Goal: Transaction & Acquisition: Purchase product/service

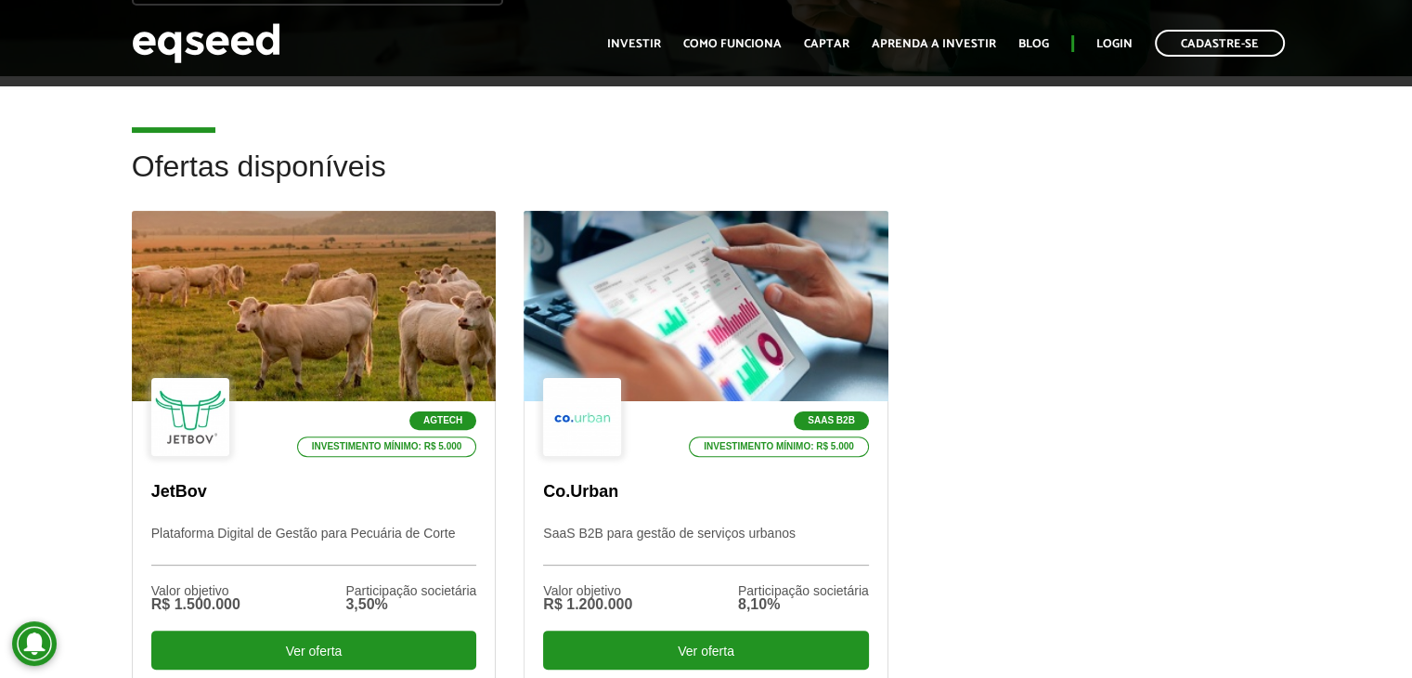
scroll to position [464, 0]
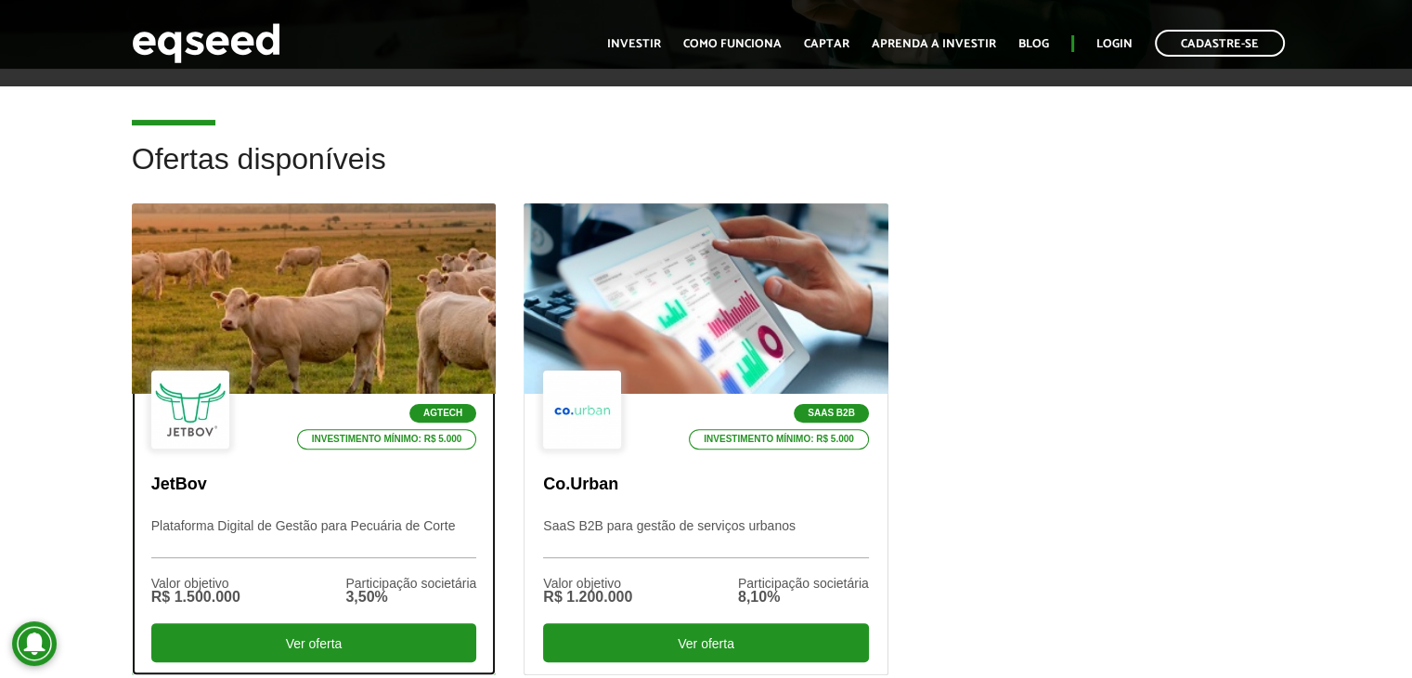
click at [400, 333] on div at bounding box center [313, 299] width 437 height 228
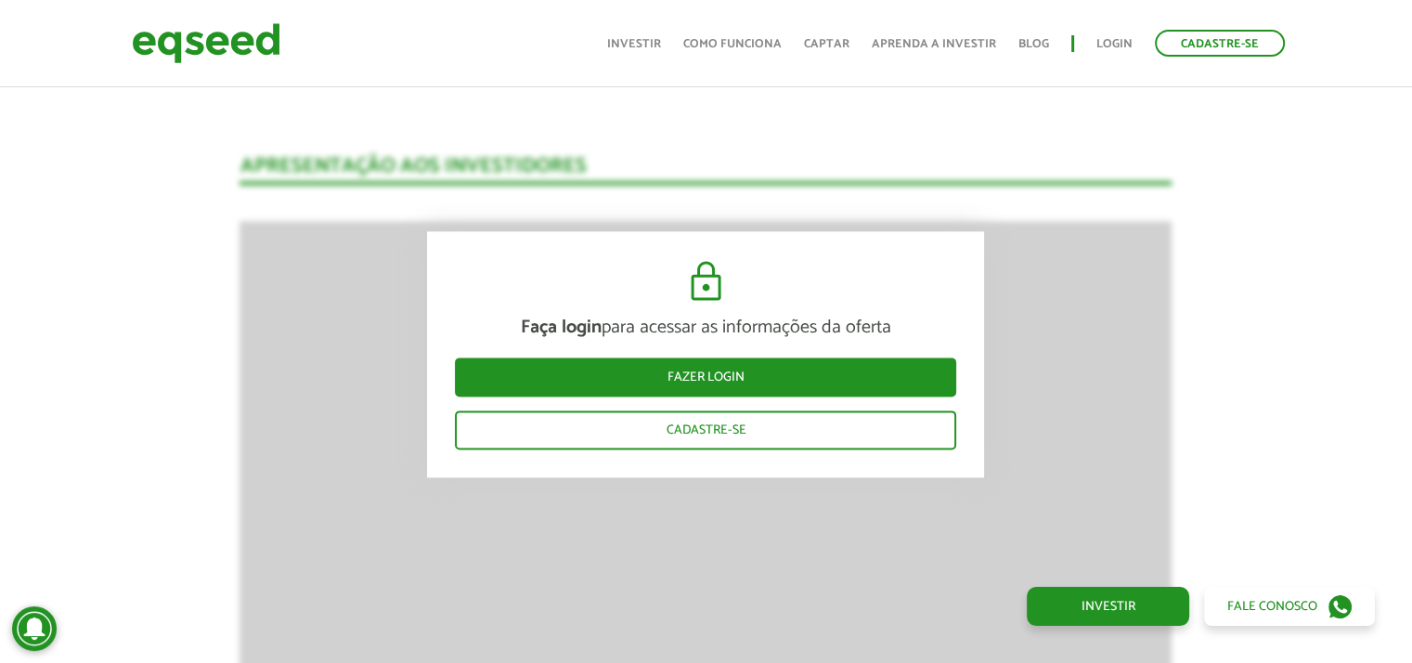
scroll to position [2501, 0]
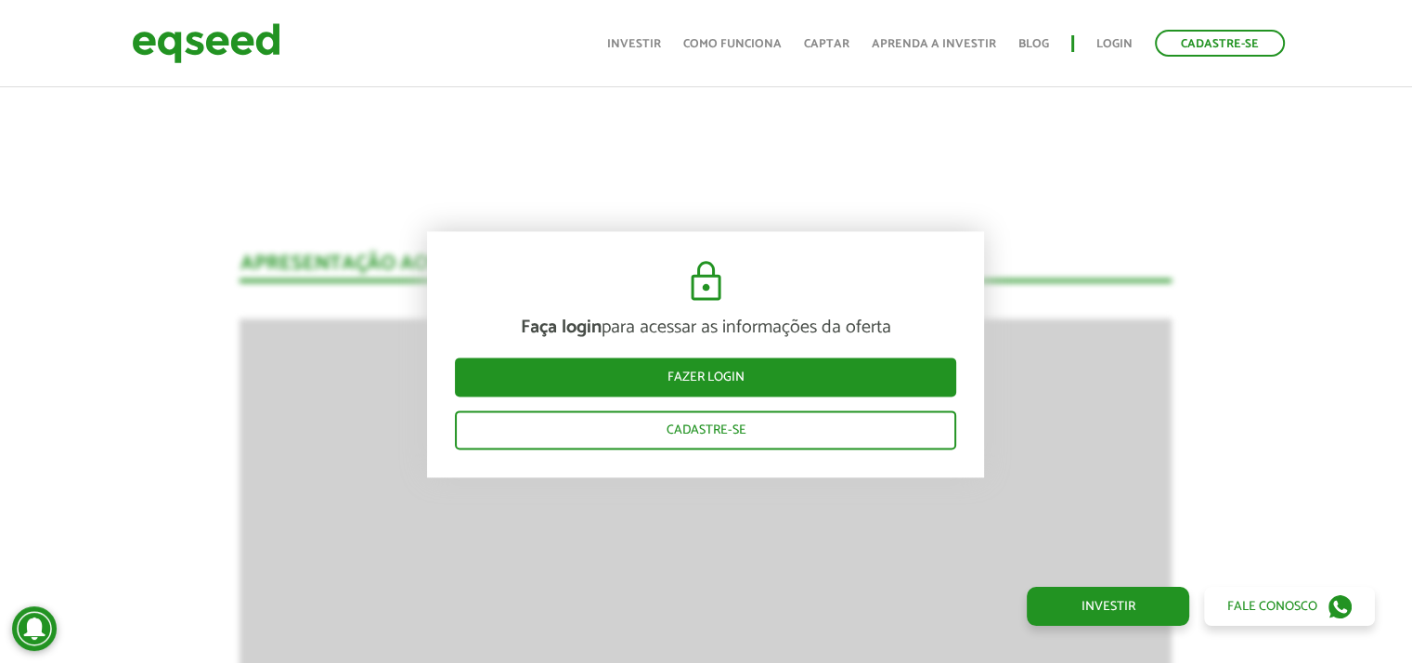
scroll to position [2037, 0]
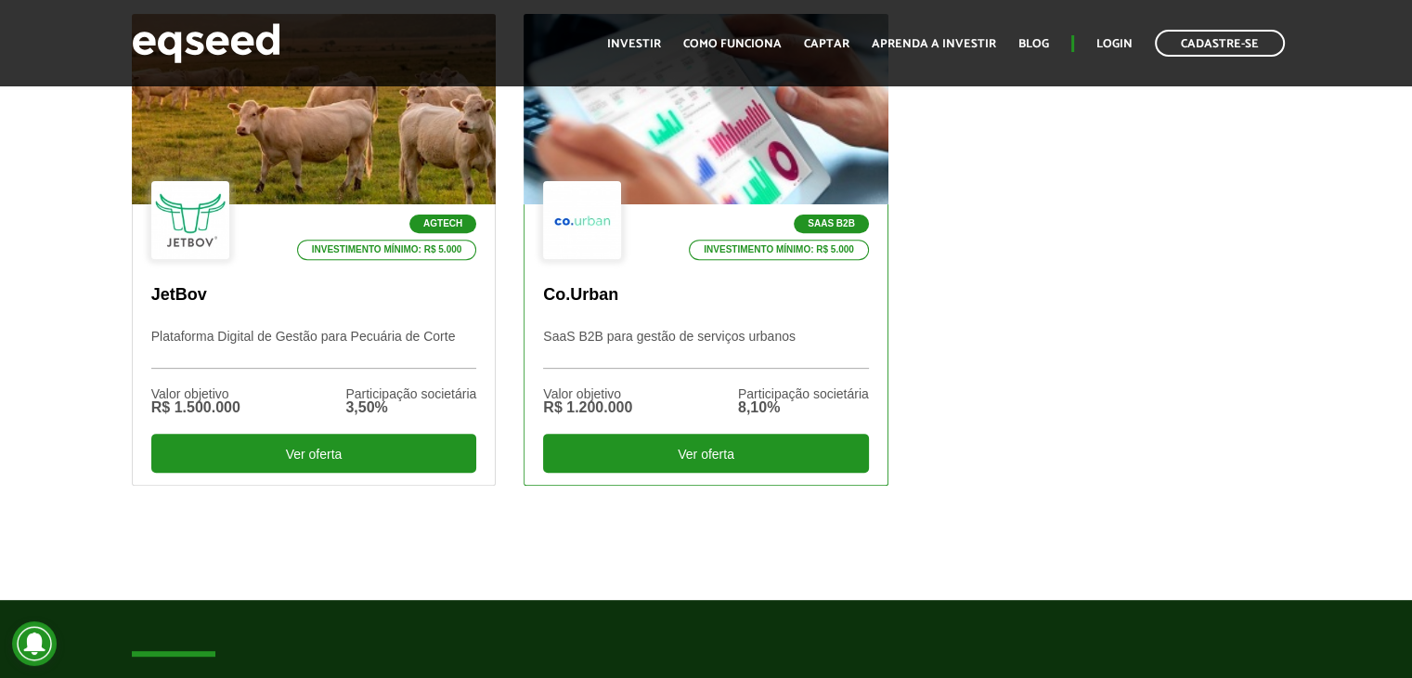
scroll to position [650, 0]
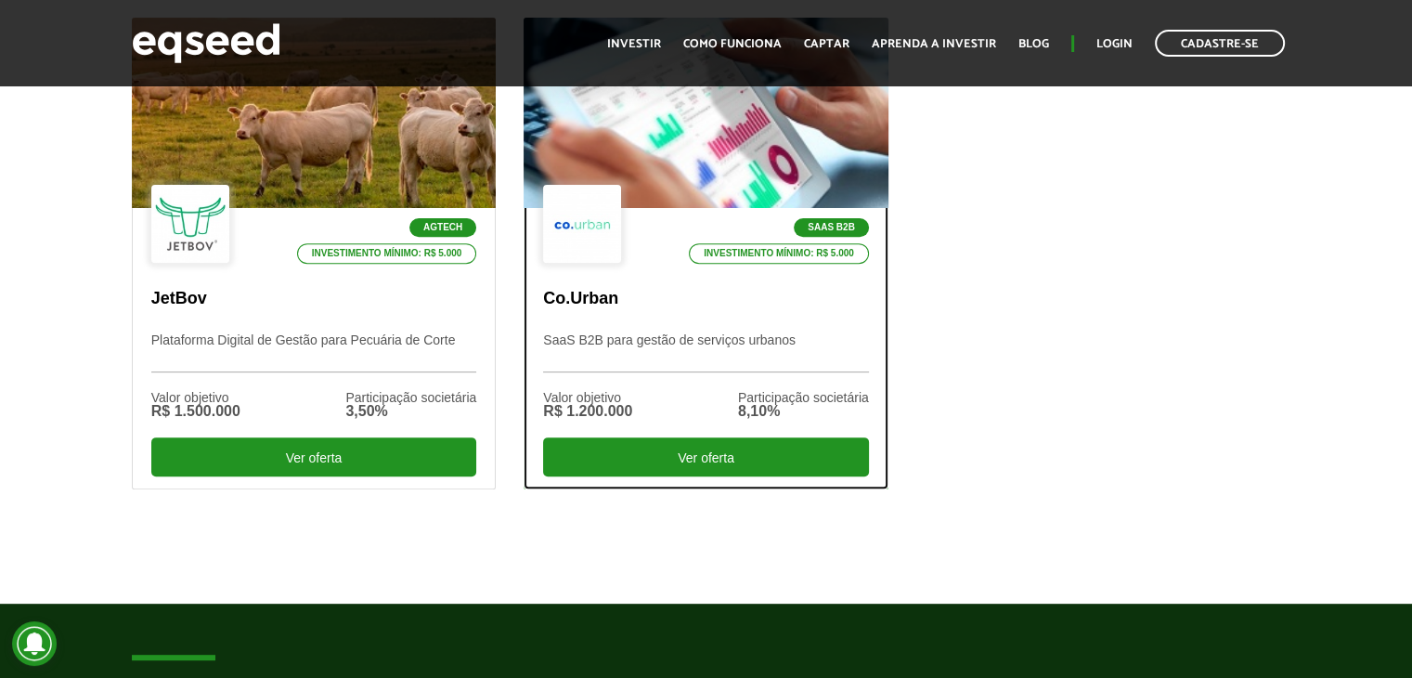
click at [663, 289] on p "Co.Urban" at bounding box center [706, 299] width 326 height 20
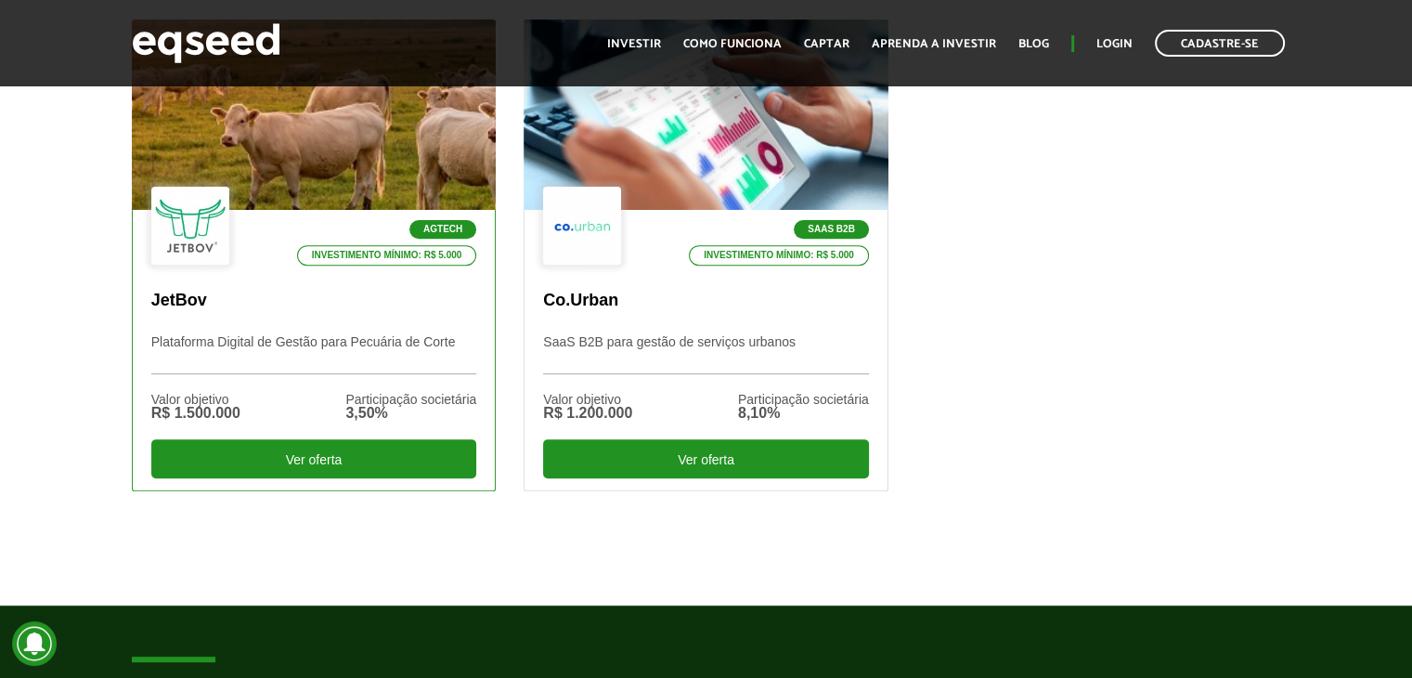
scroll to position [650, 0]
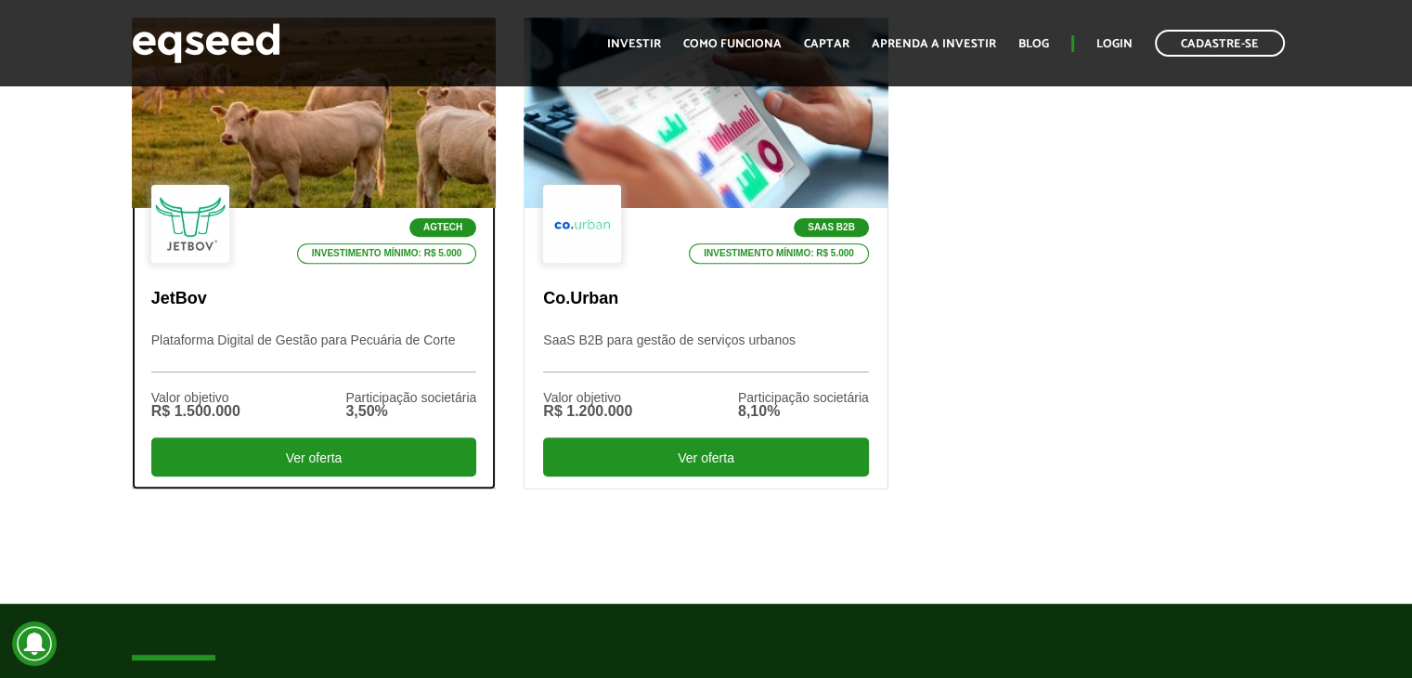
click at [317, 281] on div "Agtech Investimento mínimo: R$ 5.000 JetBov Plataforma Digital de Gestão para P…" at bounding box center [314, 348] width 363 height 280
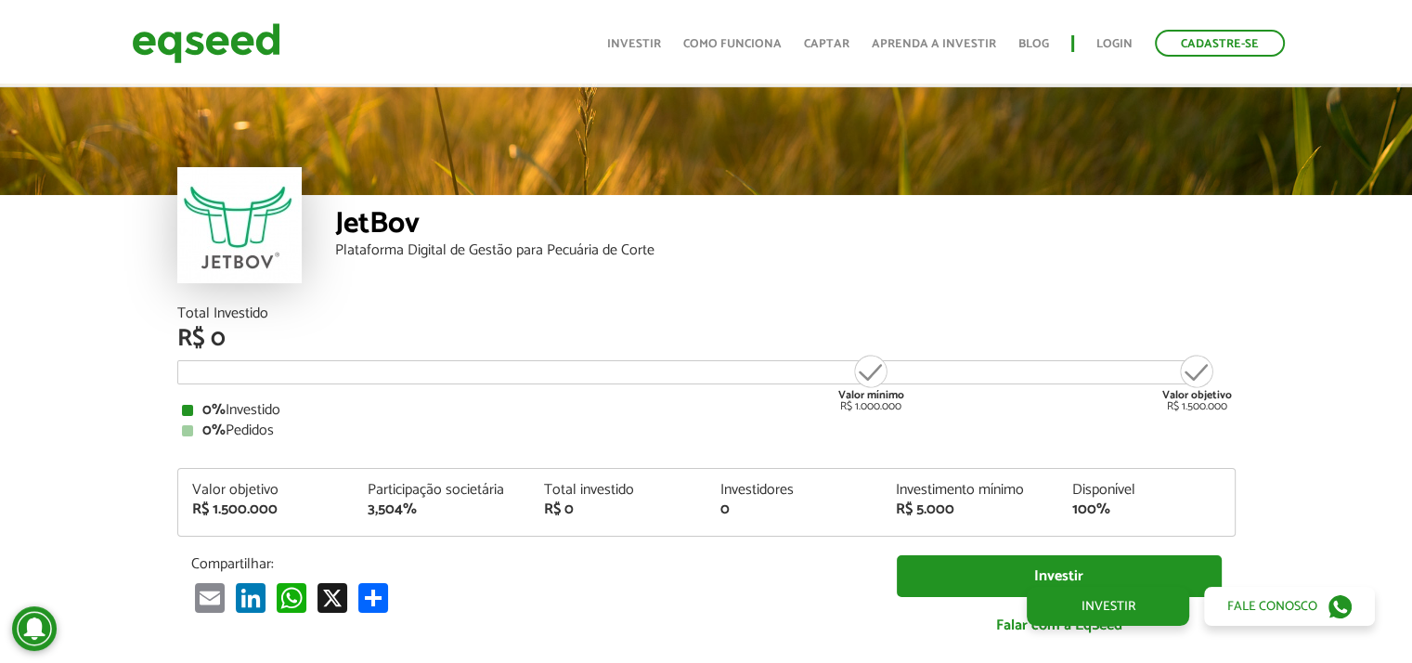
scroll to position [2218, 0]
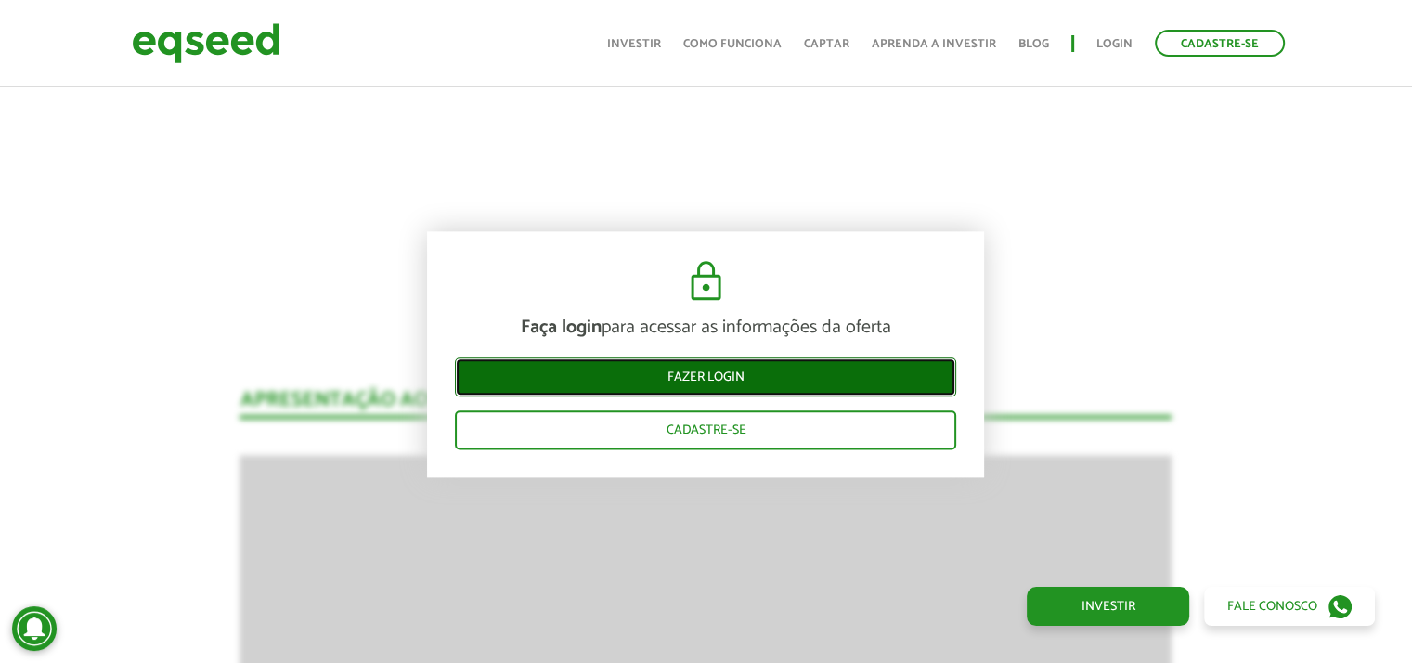
click at [710, 369] on link "Fazer login" at bounding box center [705, 377] width 501 height 39
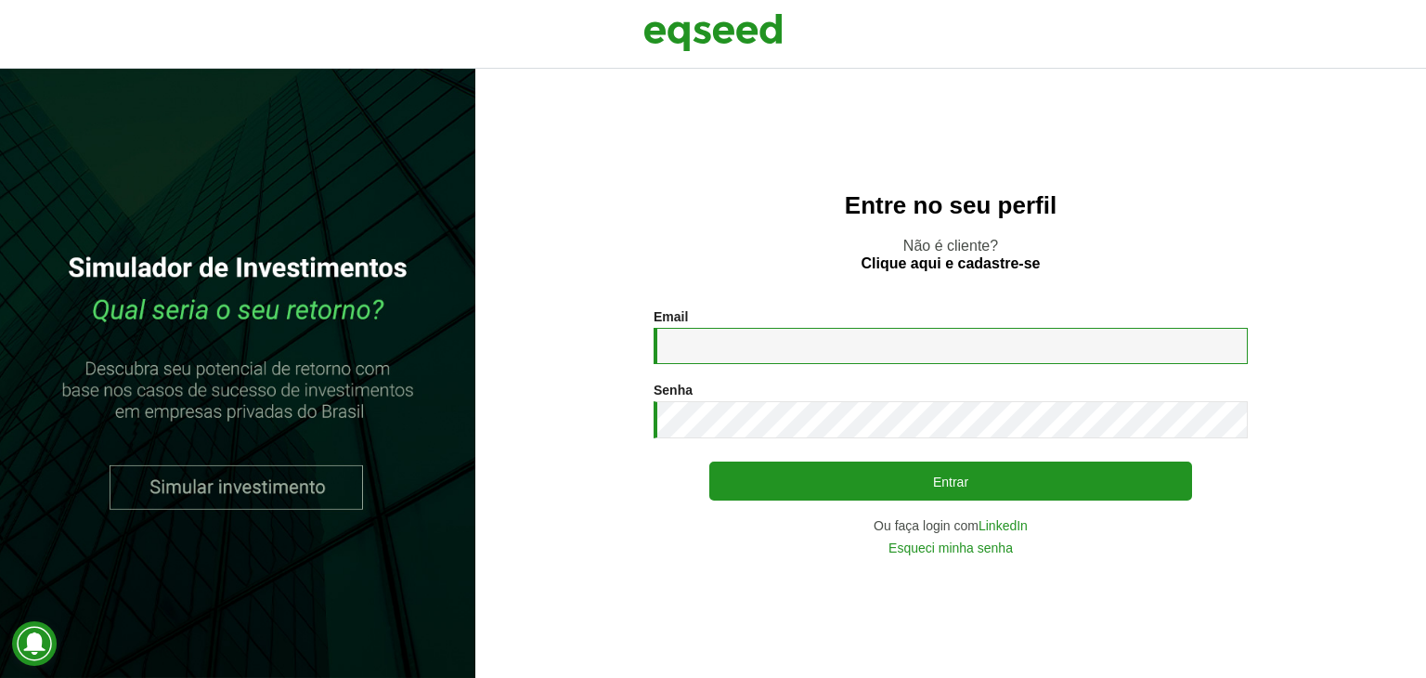
click at [719, 346] on input "Email *" at bounding box center [951, 346] width 594 height 36
type input "**********"
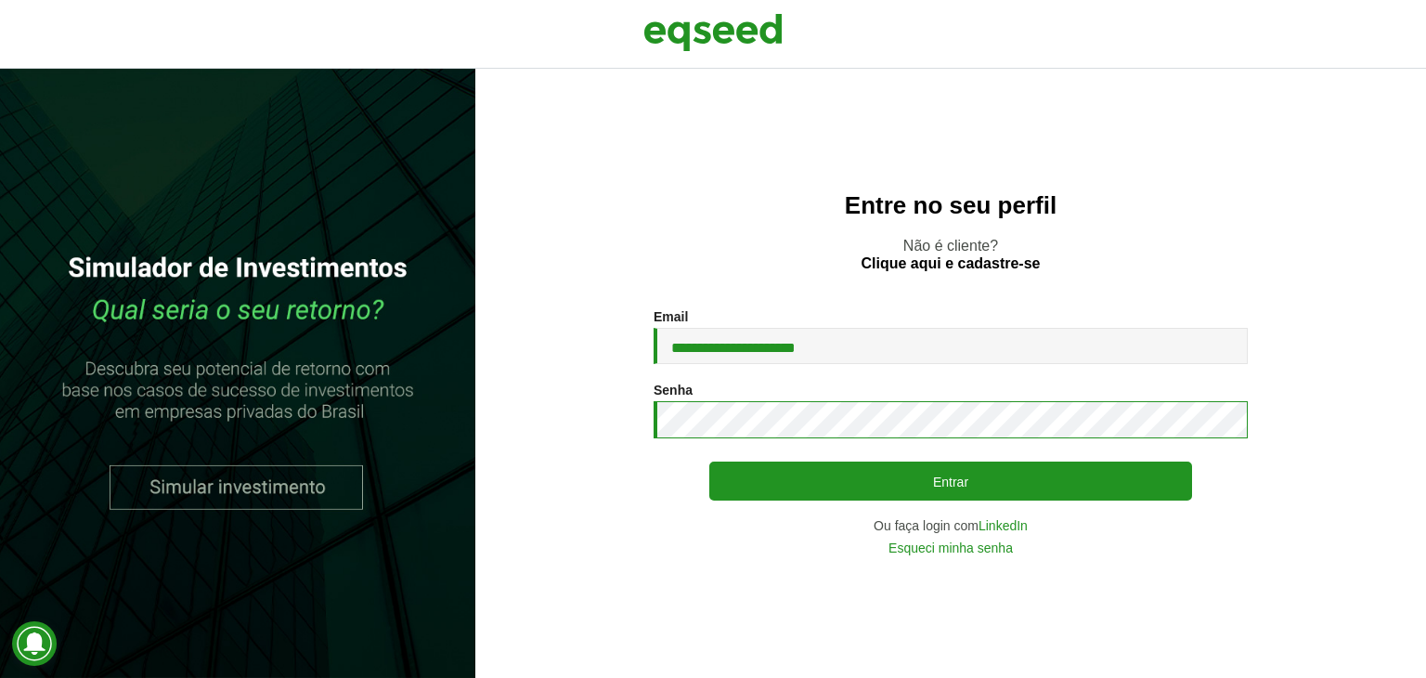
click at [709, 461] on button "Entrar" at bounding box center [950, 480] width 483 height 39
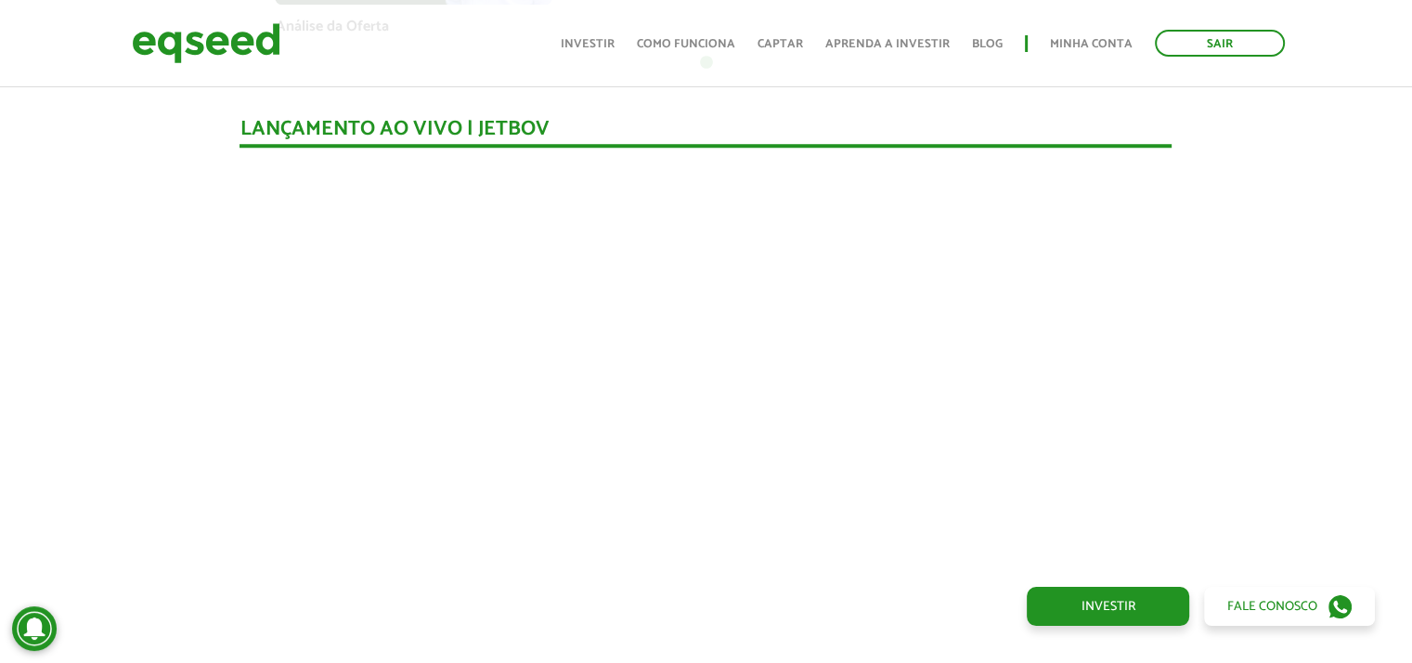
scroll to position [1604, 0]
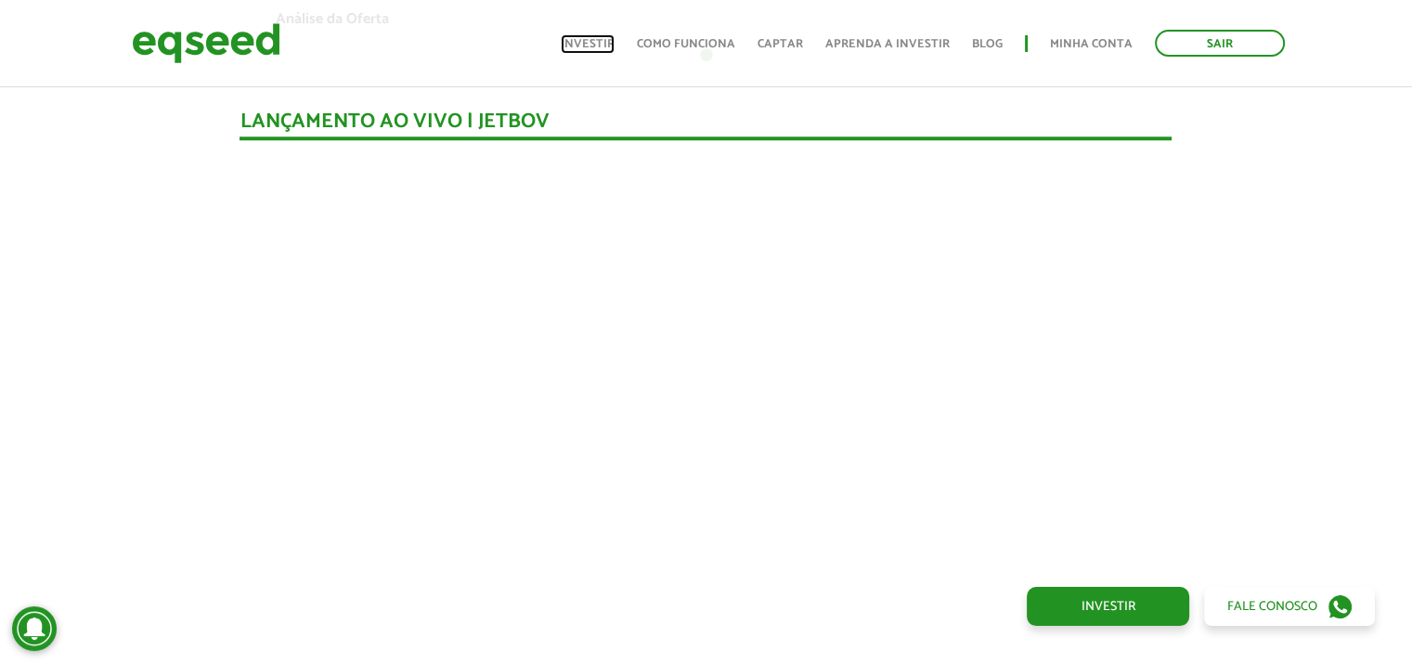
click at [605, 45] on link "Investir" at bounding box center [588, 44] width 54 height 12
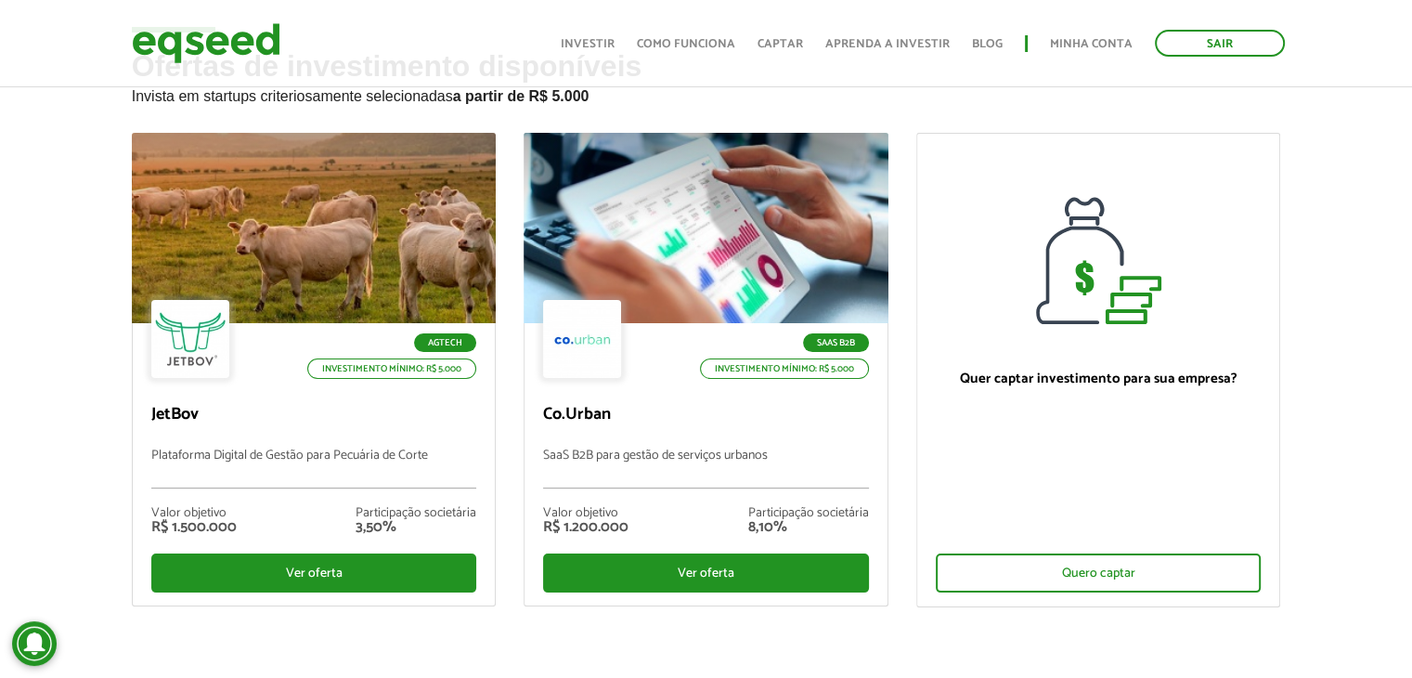
scroll to position [93, 0]
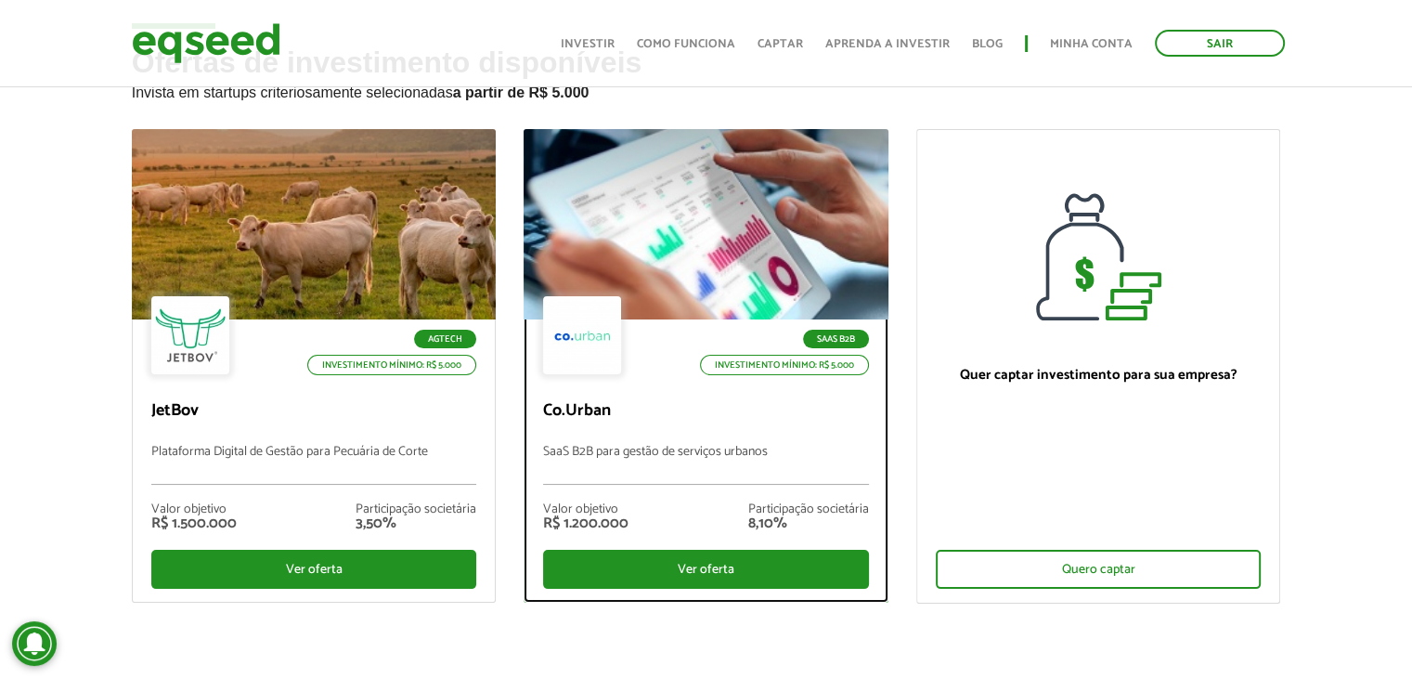
click at [720, 428] on div "SaaS B2B Investimento mínimo: R$ 5.000 Co.Urban SaaS B2B para gestão de serviço…" at bounding box center [706, 460] width 363 height 282
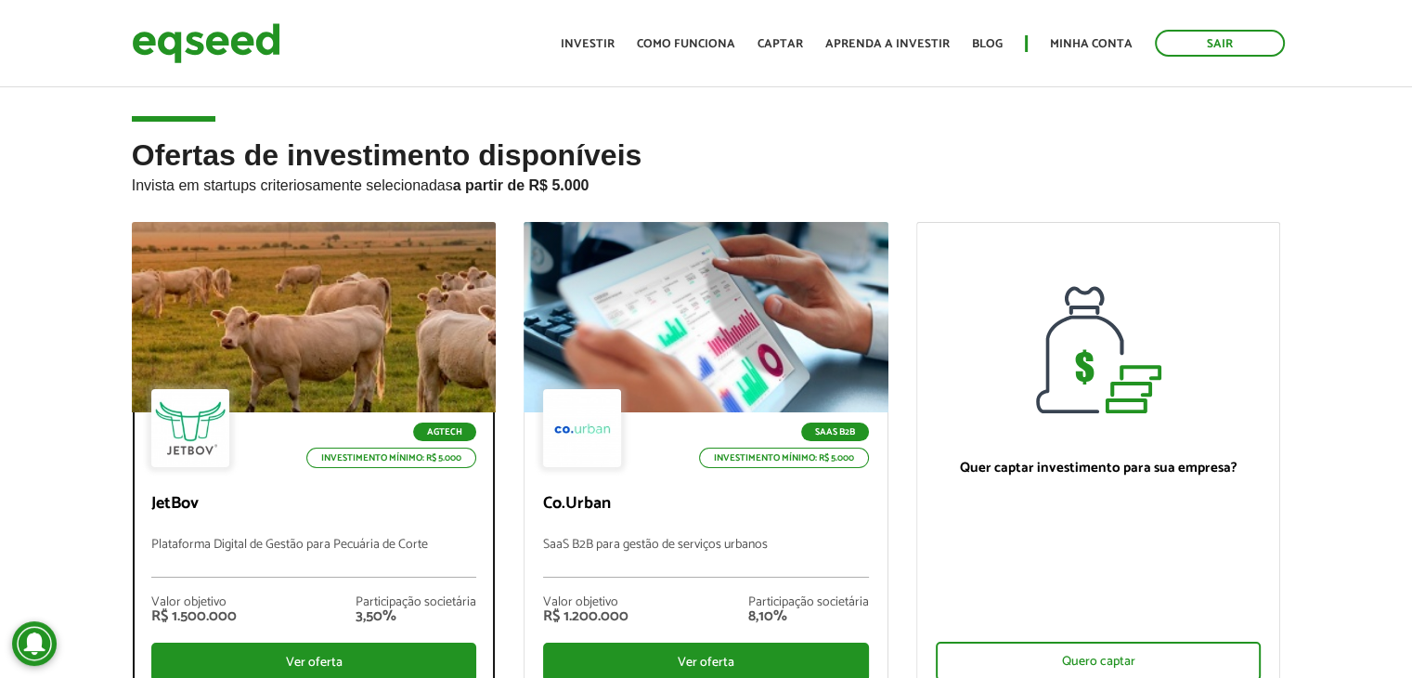
click at [301, 480] on div "Agtech Investimento mínimo: R$ 5.000 JetBov Plataforma Digital de Gestão para P…" at bounding box center [314, 552] width 363 height 281
